Goal: Consume media (video, audio)

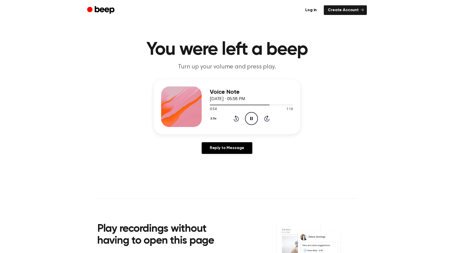
click at [231, 121] on div "2.0x Rewind 5 seconds Pause Audio Skip 5 seconds" at bounding box center [251, 118] width 83 height 13
click at [232, 120] on div "2.0x Rewind 5 seconds Pause Audio Skip 5 seconds" at bounding box center [251, 118] width 83 height 13
click at [236, 118] on icon at bounding box center [236, 118] width 5 height 6
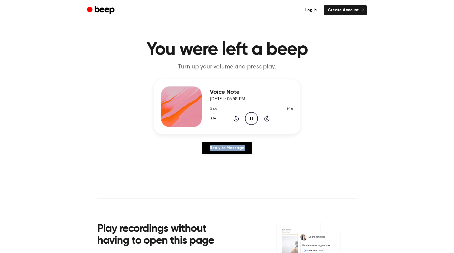
click at [236, 118] on icon at bounding box center [236, 118] width 5 height 6
click at [249, 117] on icon "Play Audio" at bounding box center [251, 118] width 13 height 13
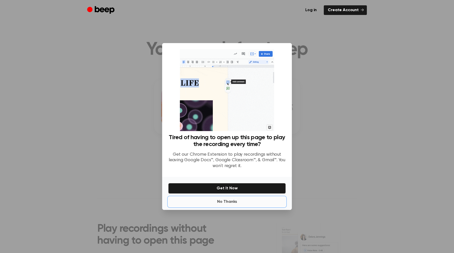
click at [229, 205] on button "No Thanks" at bounding box center [227, 202] width 118 height 10
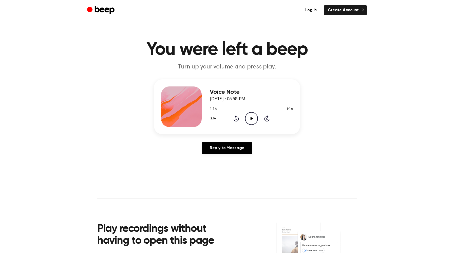
click at [250, 120] on icon "Play Audio" at bounding box center [251, 118] width 13 height 13
click at [214, 117] on button "2.0x" at bounding box center [214, 118] width 9 height 9
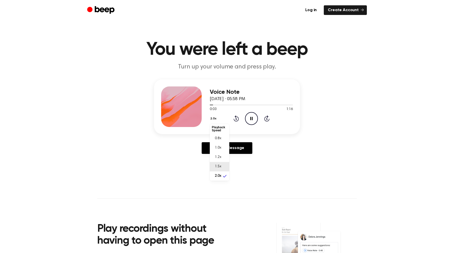
click at [220, 164] on span "1.5x" at bounding box center [218, 166] width 6 height 5
